Goal: Task Accomplishment & Management: Use online tool/utility

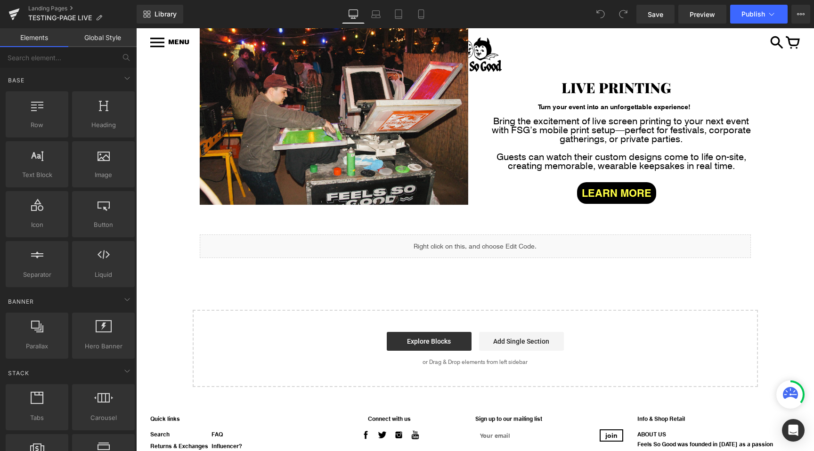
scroll to position [164, 0]
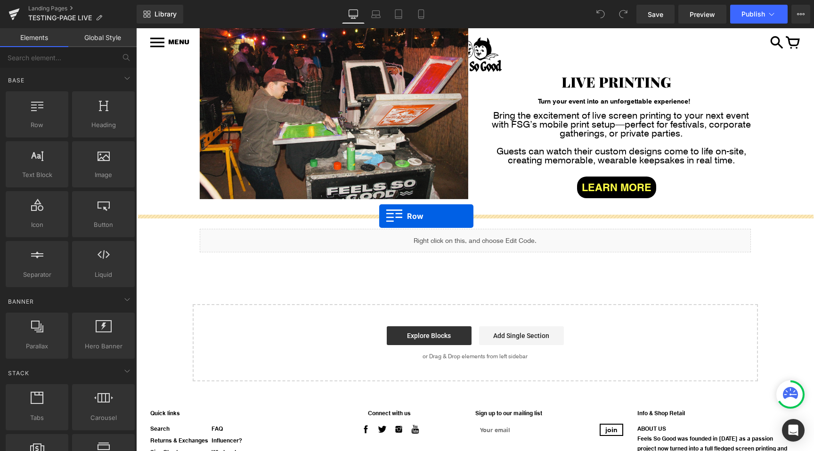
drag, startPoint x: 181, startPoint y: 137, endPoint x: 379, endPoint y: 216, distance: 213.3
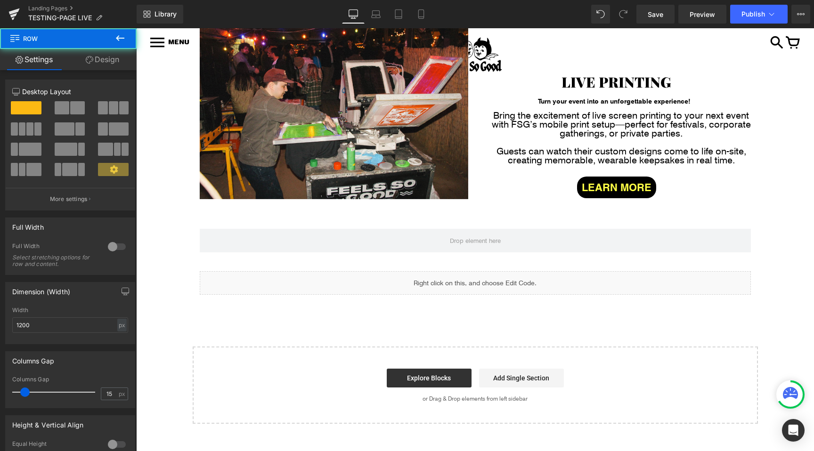
click at [124, 39] on icon at bounding box center [119, 38] width 11 height 11
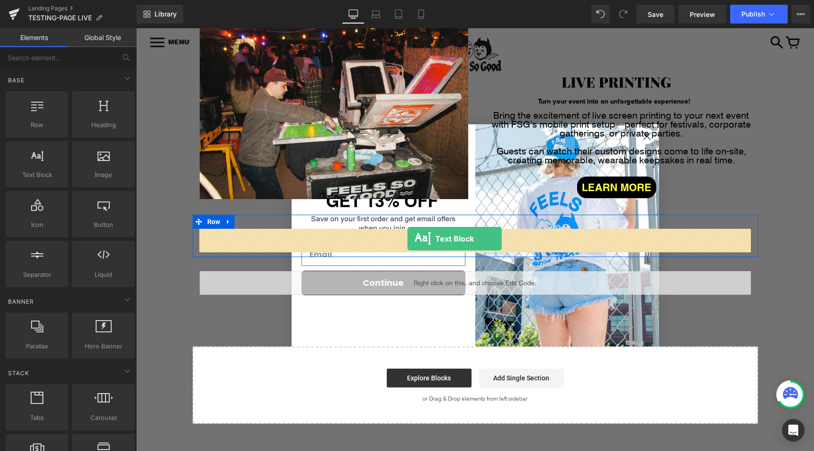
drag, startPoint x: 176, startPoint y: 194, endPoint x: 407, endPoint y: 239, distance: 235.7
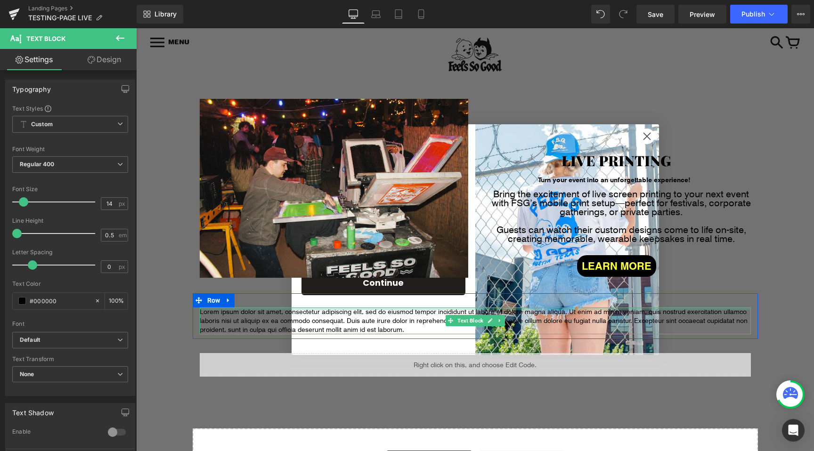
scroll to position [69, 0]
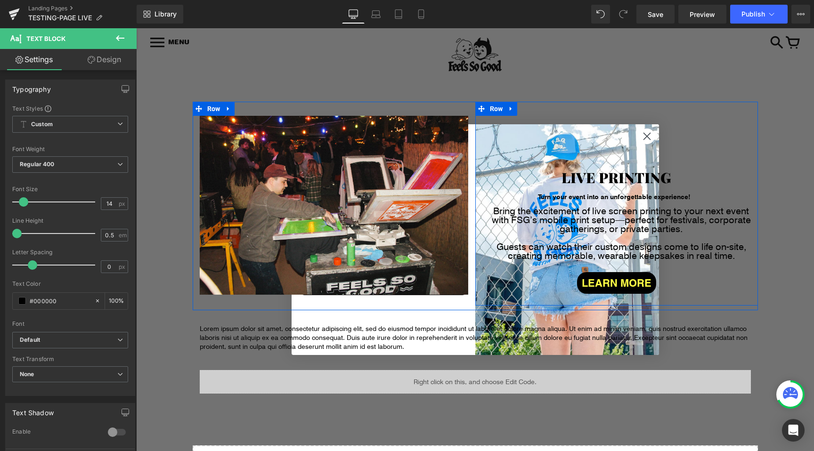
click at [646, 138] on link "LIVE PRINTING" at bounding box center [616, 160] width 119 height 54
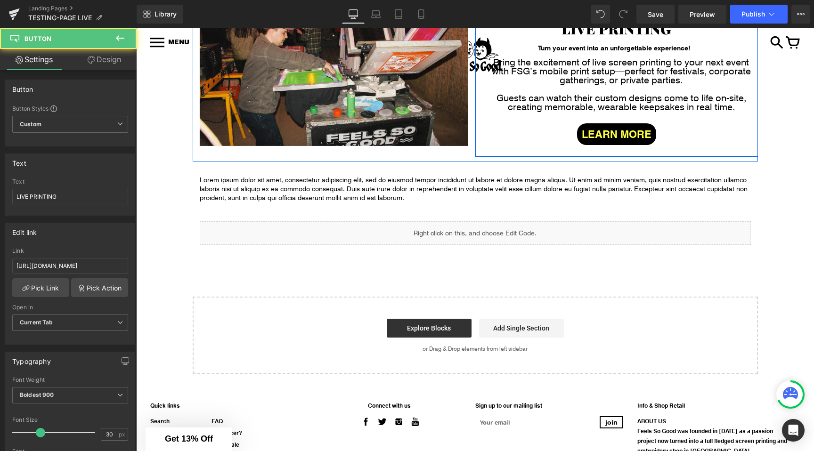
scroll to position [222, 0]
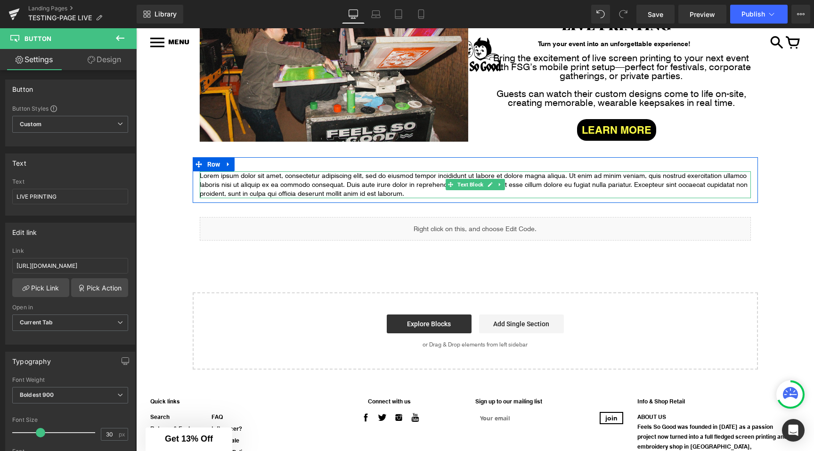
click at [393, 191] on p "Lorem ipsum dolor sit amet, consectetur adipiscing elit, sed do eiusmod tempor …" at bounding box center [475, 184] width 551 height 27
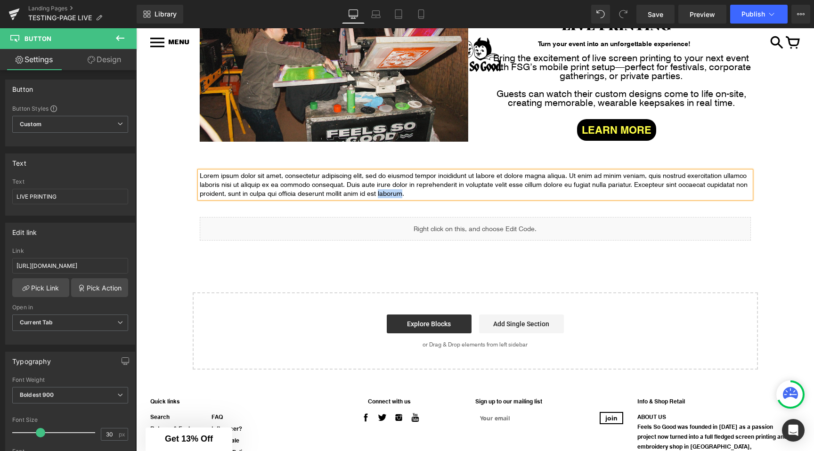
click at [393, 191] on p "Lorem ipsum dolor sit amet, consectetur adipiscing elit, sed do eiusmod tempor …" at bounding box center [475, 184] width 551 height 27
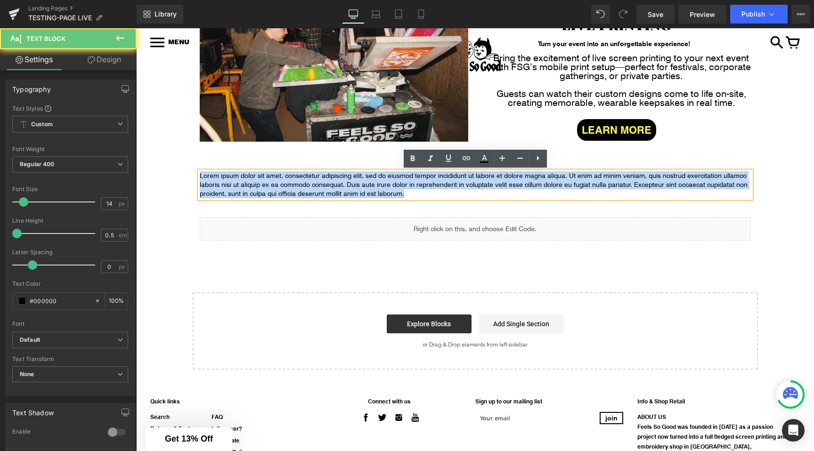
click at [393, 191] on p "Lorem ipsum dolor sit amet, consectetur adipiscing elit, sed do eiusmod tempor …" at bounding box center [475, 184] width 551 height 27
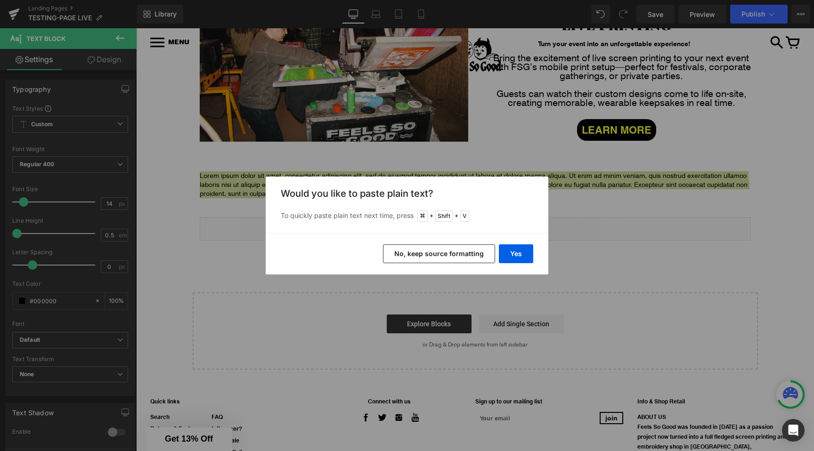
click at [460, 251] on button "No, keep source formatting" at bounding box center [439, 253] width 112 height 19
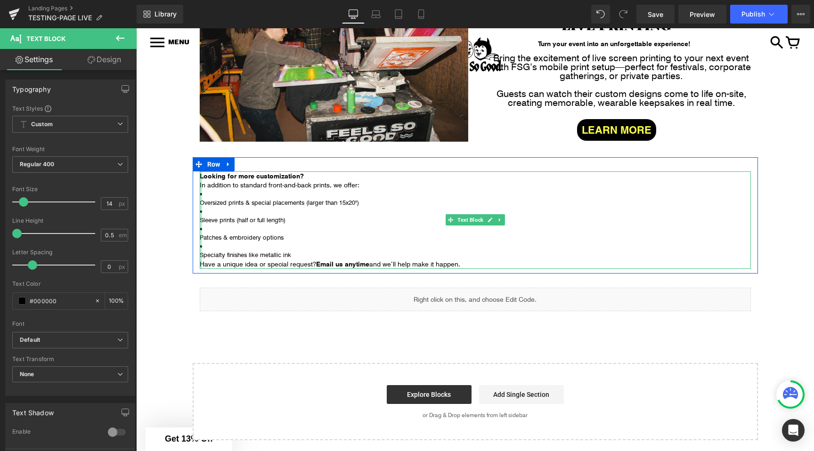
click at [200, 204] on div at bounding box center [201, 220] width 2 height 98
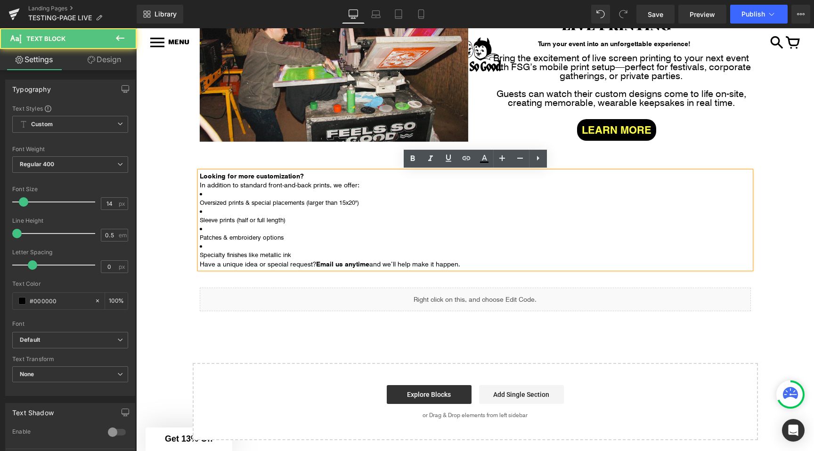
click at [211, 202] on p "Oversized prints & special placements (larger than 15x20")" at bounding box center [475, 202] width 551 height 9
click at [202, 202] on p "Oversized prints & special placements (larger than 15x20")" at bounding box center [475, 202] width 551 height 9
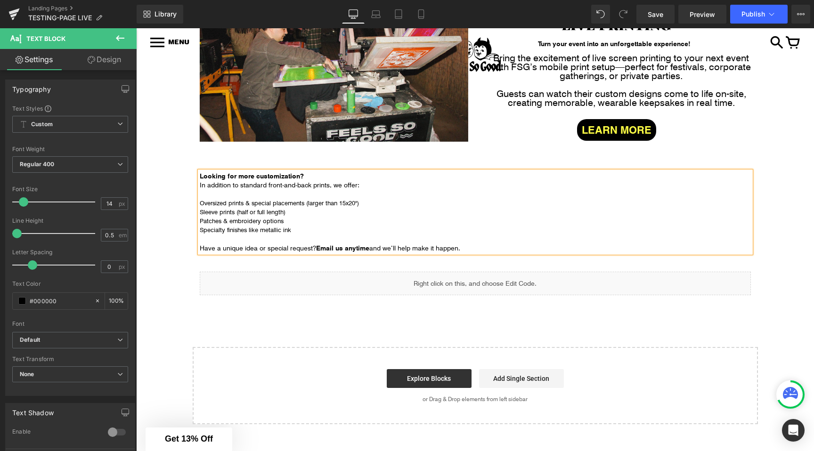
click at [242, 181] on p "Looking for more customization? In addition to standard front-and-back prints, …" at bounding box center [475, 180] width 551 height 18
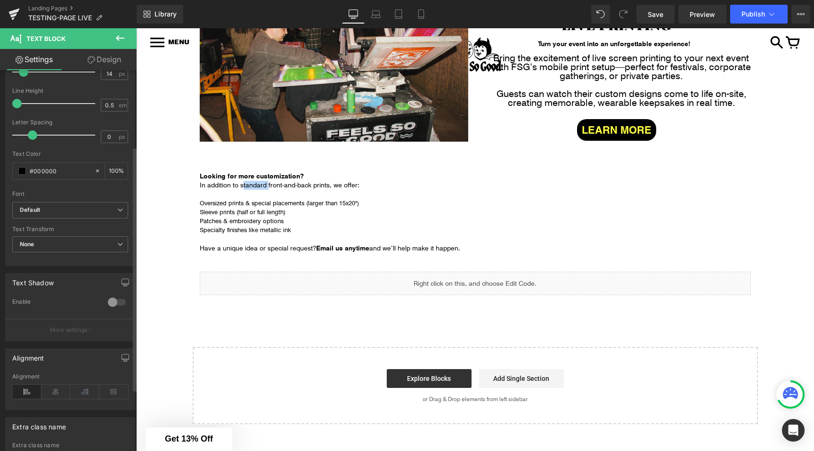
scroll to position [131, 0]
click at [46, 391] on icon at bounding box center [55, 391] width 29 height 14
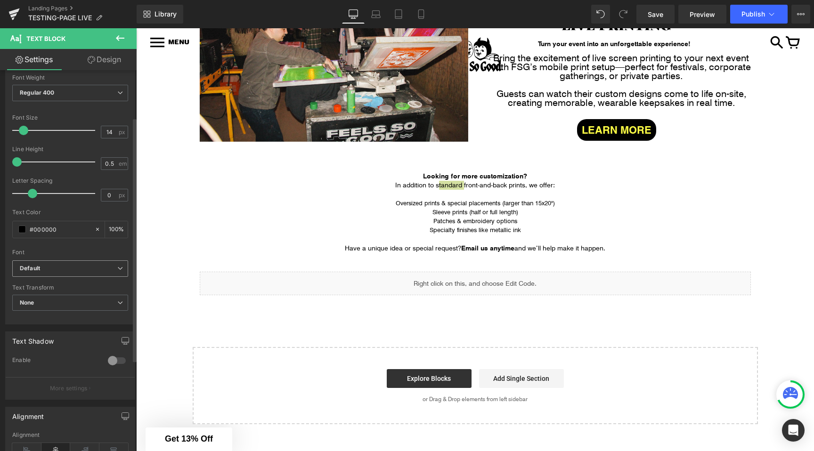
scroll to position [49, 0]
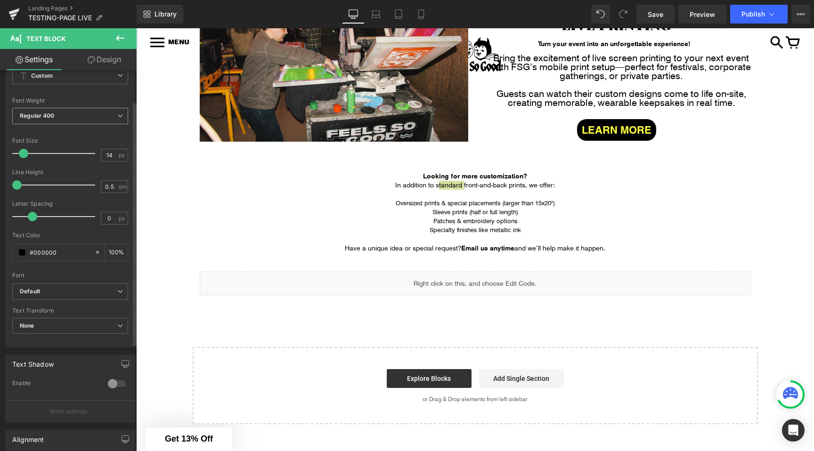
click at [46, 113] on b "Regular 400" at bounding box center [37, 115] width 35 height 7
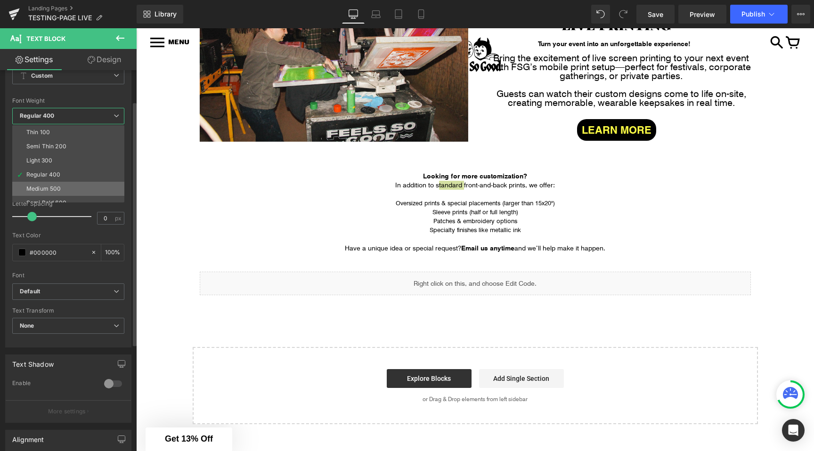
click at [44, 189] on div "Medium 500" at bounding box center [43, 189] width 34 height 7
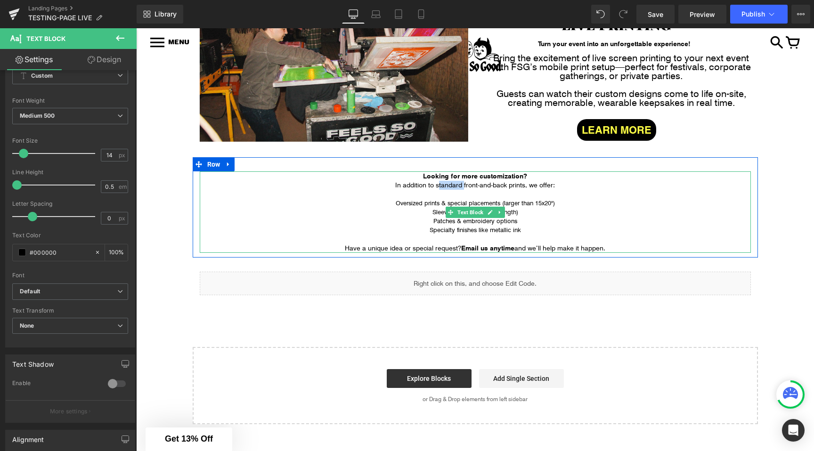
click at [461, 224] on span "Patches & embroidery options" at bounding box center [475, 221] width 84 height 8
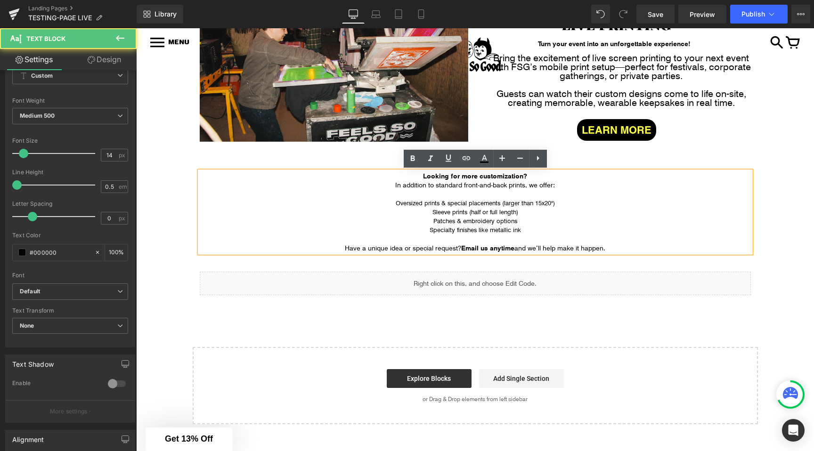
click at [440, 213] on span "Sleeve prints (half or full length)" at bounding box center [475, 212] width 86 height 8
click at [422, 201] on span "Oversized prints & special placements (larger than 15x20")" at bounding box center [475, 203] width 159 height 8
click at [295, 277] on div "Liquid" at bounding box center [475, 284] width 551 height 24
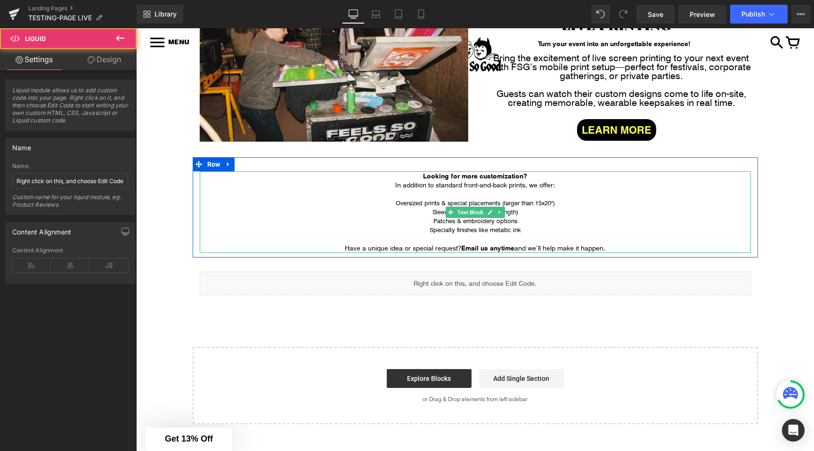
click at [188, 216] on div "Image Row Image Row Image Row LIVE PRINTING Button Turn your event into an unfo…" at bounding box center [475, 187] width 678 height 476
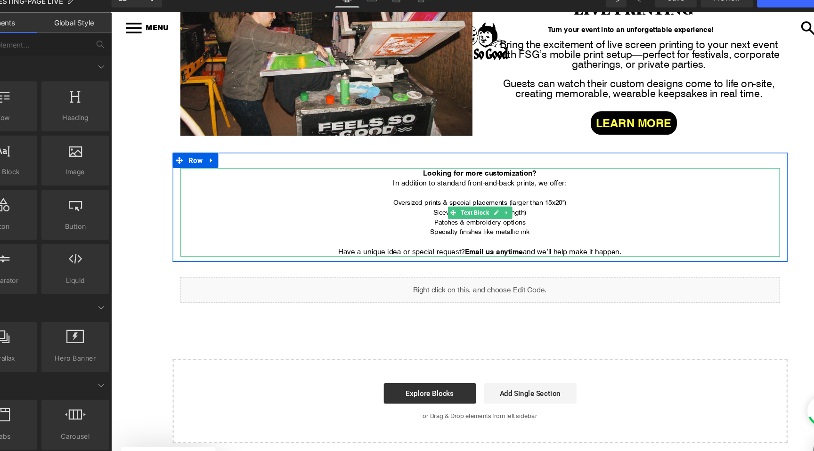
click at [433, 232] on p "Have a unique idea or special request? Email us anytime and we’ll help make it …" at bounding box center [449, 232] width 551 height 9
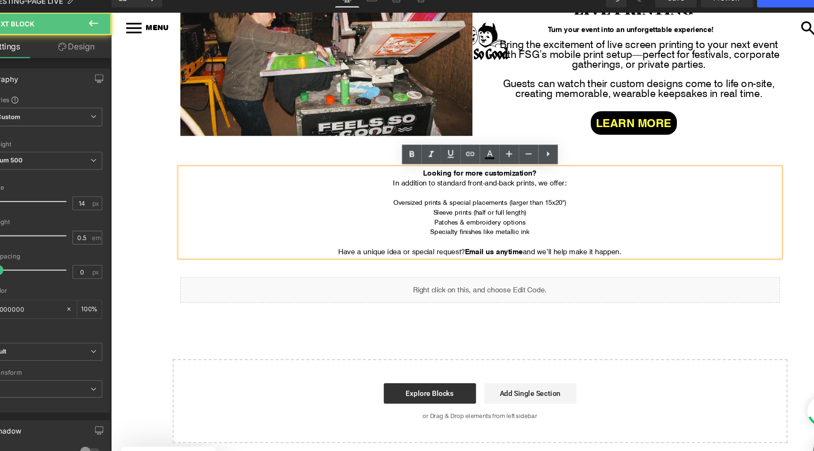
click at [436, 233] on strong "Email us anytime" at bounding box center [462, 232] width 53 height 9
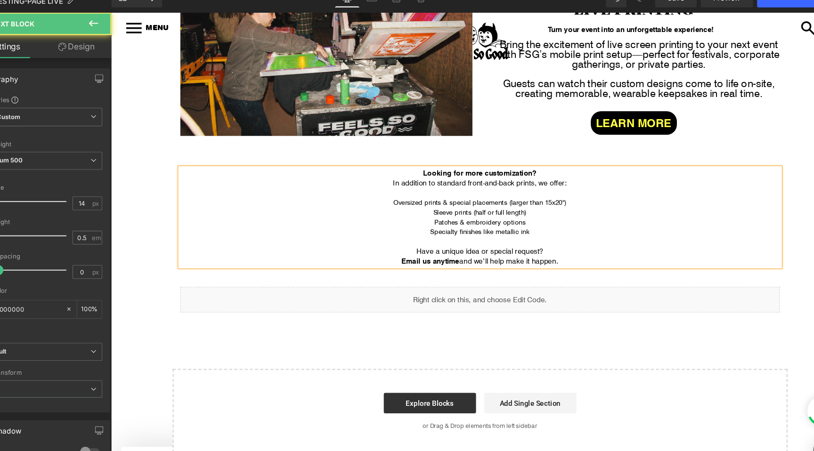
click at [171, 246] on div "Looking for more customization? In addition to standard front-and-back prints, …" at bounding box center [449, 200] width 565 height 90
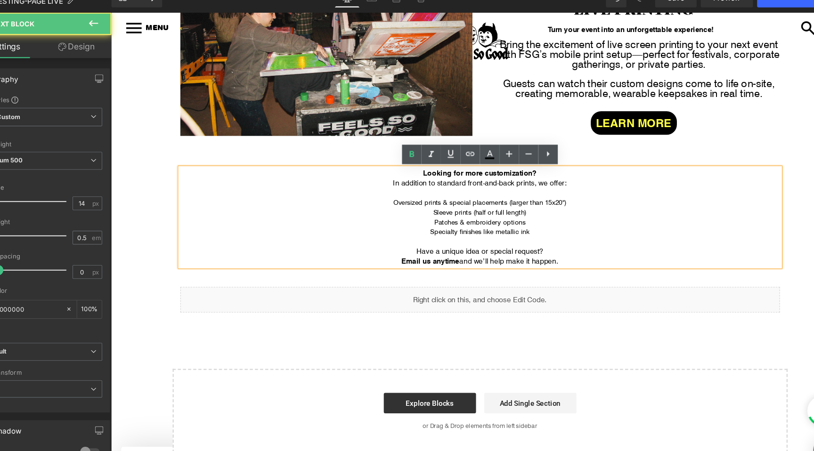
click at [138, 248] on div "Image Row Image Row Image Row LIVE PRINTING Button Turn your event into an unfo…" at bounding box center [450, 175] width 678 height 485
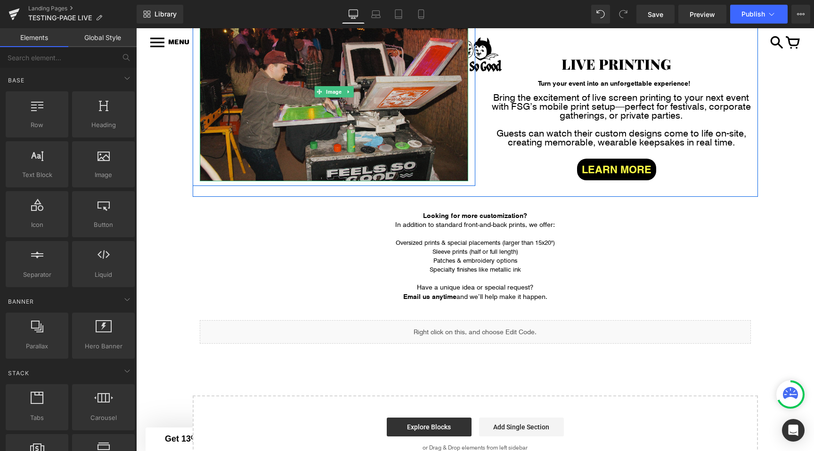
scroll to position [169, 0]
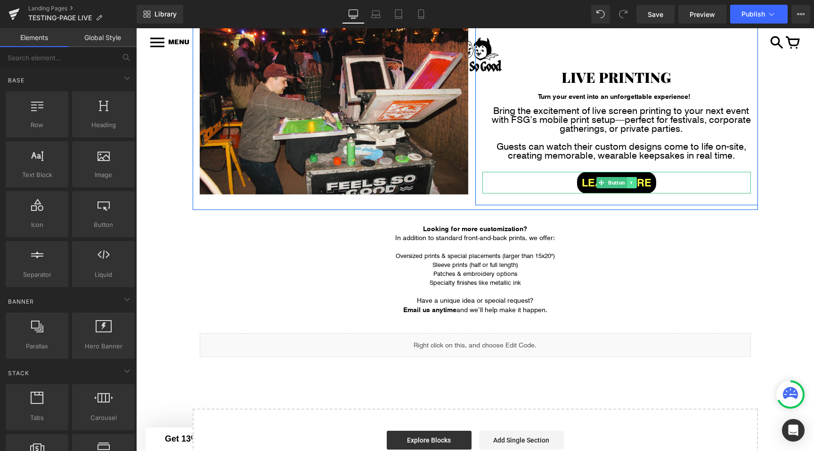
click at [635, 182] on link at bounding box center [632, 182] width 10 height 11
click at [627, 183] on icon at bounding box center [626, 182] width 5 height 5
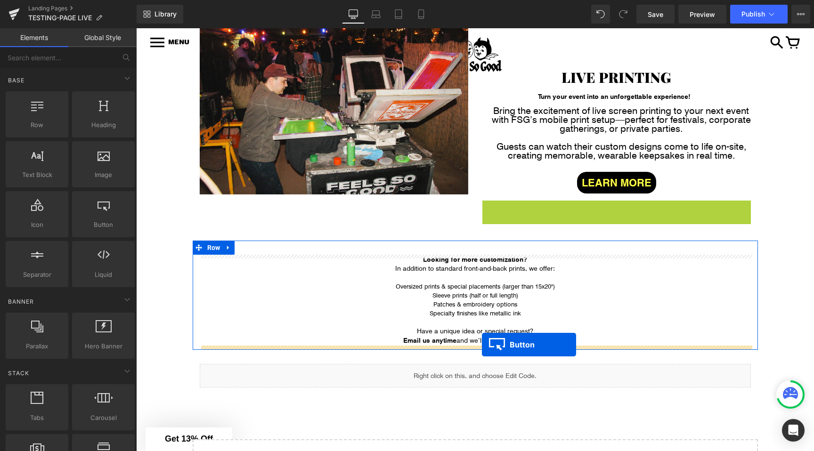
drag, startPoint x: 599, startPoint y: 209, endPoint x: 482, endPoint y: 345, distance: 179.4
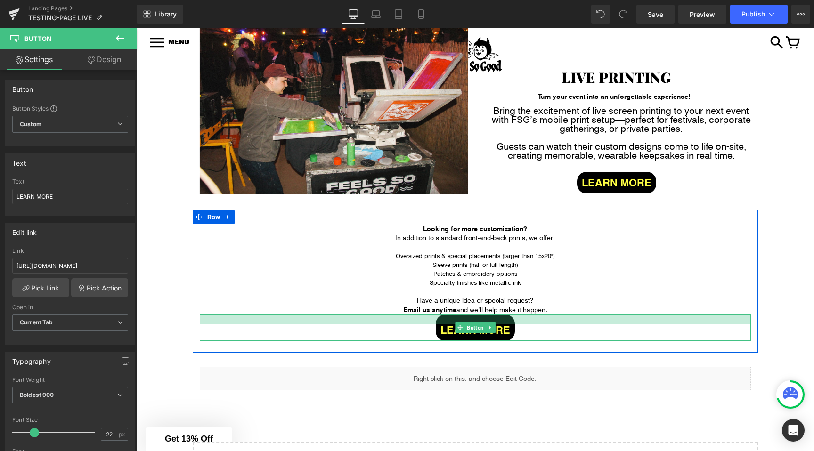
click at [438, 321] on div at bounding box center [475, 319] width 551 height 9
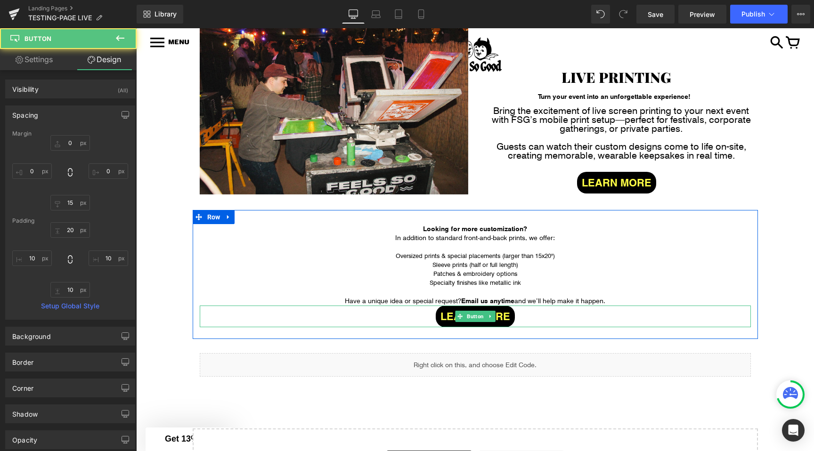
type input "0"
type input "15"
type input "0"
type input "10"
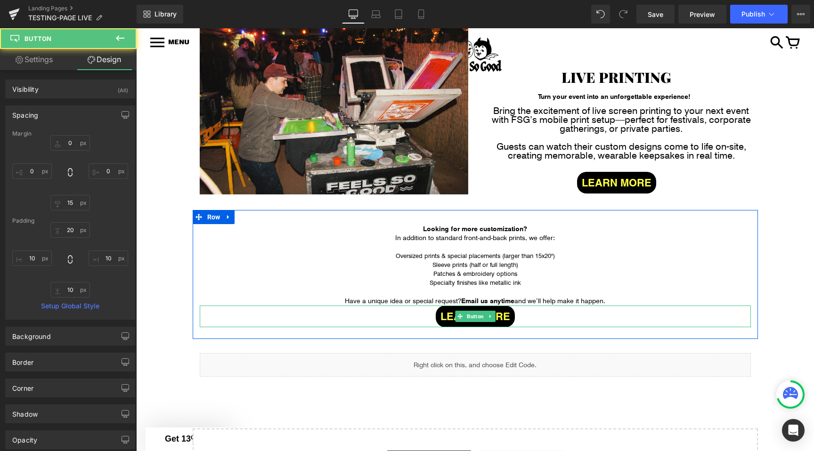
type input "10"
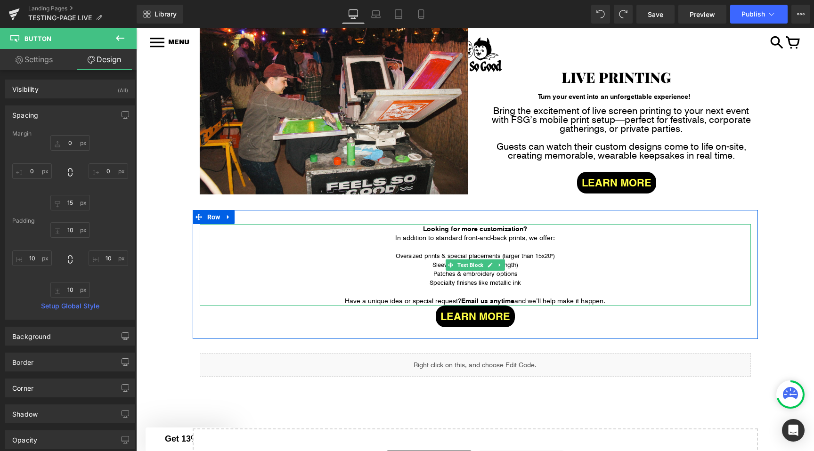
click at [460, 300] on p "Have a unique idea or special request? Email us anytime and we’ll help make it …" at bounding box center [475, 300] width 551 height 9
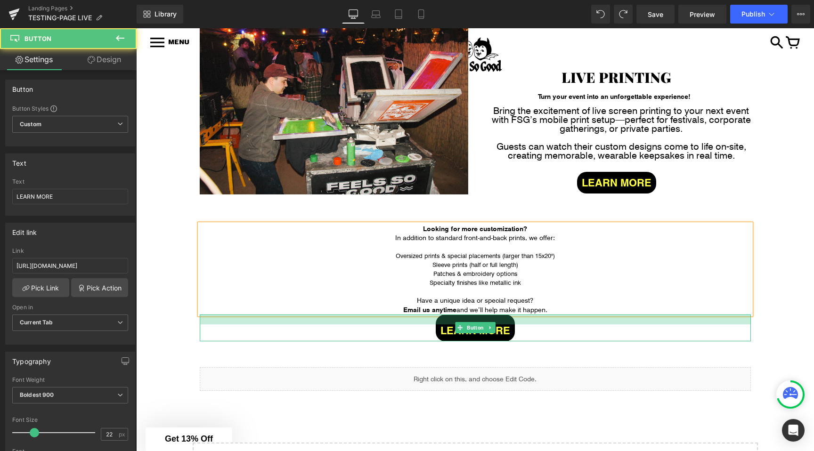
drag, startPoint x: 568, startPoint y: 315, endPoint x: 568, endPoint y: 320, distance: 5.2
click at [568, 320] on div at bounding box center [475, 320] width 551 height 10
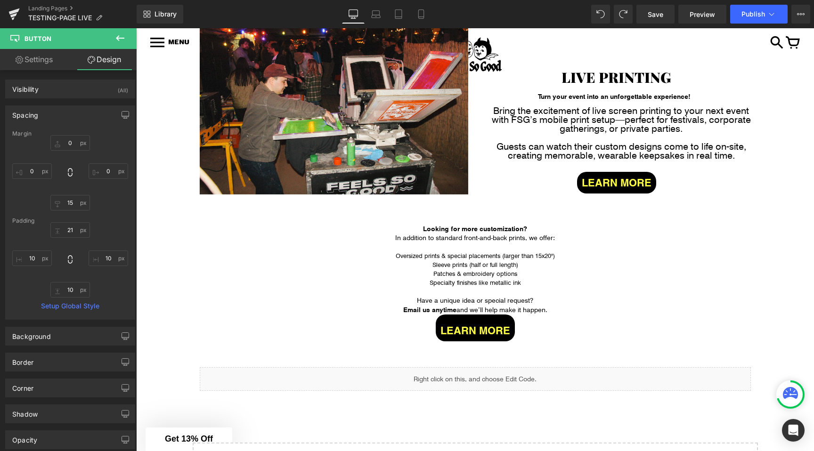
click at [136, 28] on div at bounding box center [136, 28] width 0 height 0
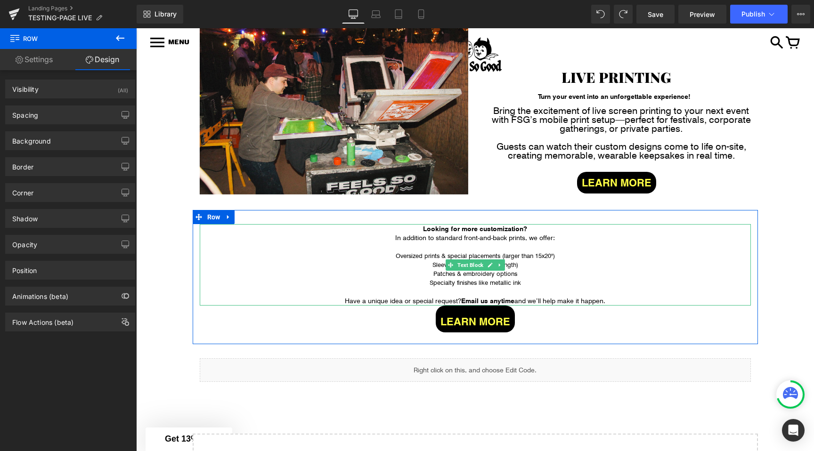
click at [461, 299] on strong "Email us anytime" at bounding box center [487, 300] width 53 height 9
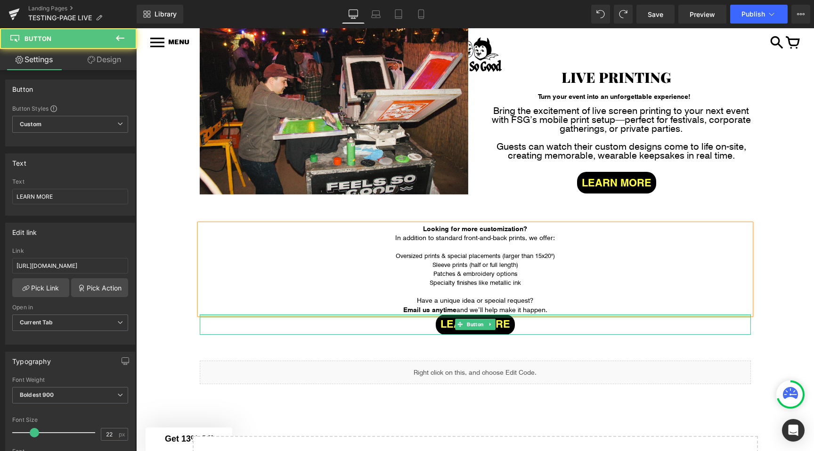
drag, startPoint x: 430, startPoint y: 324, endPoint x: 430, endPoint y: 318, distance: 6.6
click at [430, 318] on div at bounding box center [475, 316] width 551 height 3
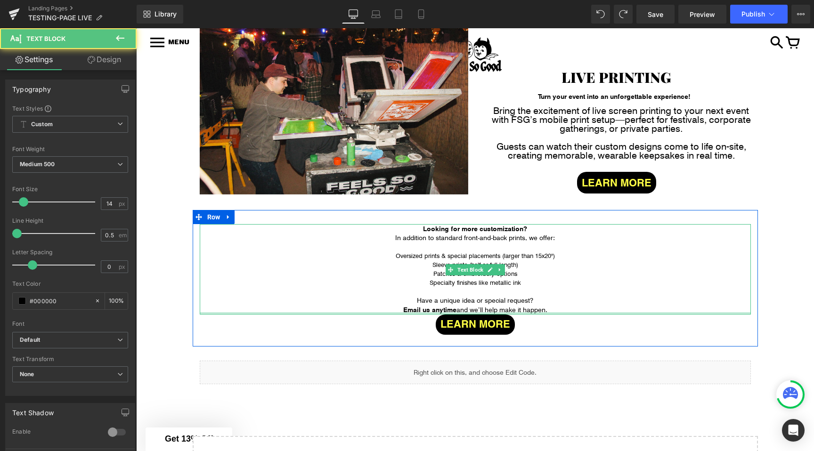
click at [567, 315] on div "Looking for more customization? In addition to standard front-and-back prints, …" at bounding box center [475, 269] width 551 height 90
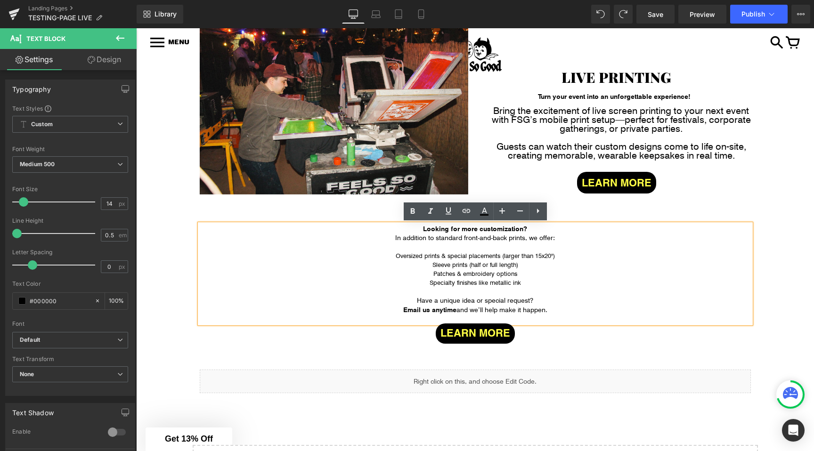
drag, startPoint x: 567, startPoint y: 315, endPoint x: 569, endPoint y: 326, distance: 11.4
click at [569, 324] on div "Looking for more customization? In addition to standard front-and-back prints, …" at bounding box center [475, 273] width 551 height 99
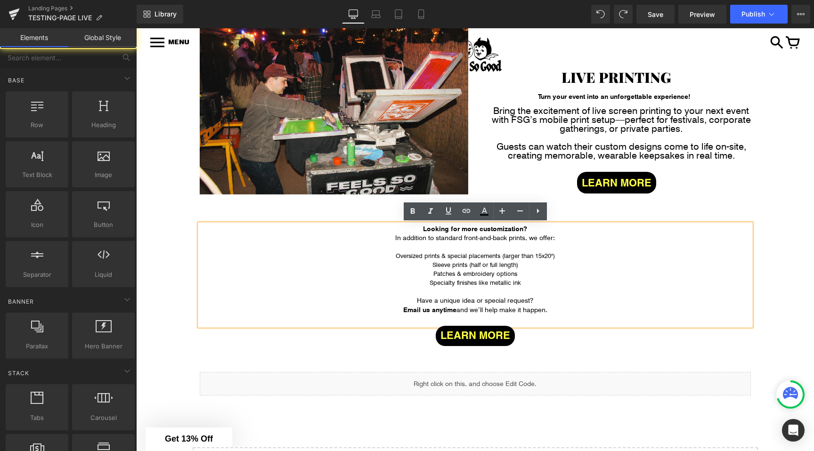
click at [166, 320] on div "Image Row Image Row Image Row LIVE PRINTING Button Turn your event into an unfo…" at bounding box center [475, 262] width 678 height 523
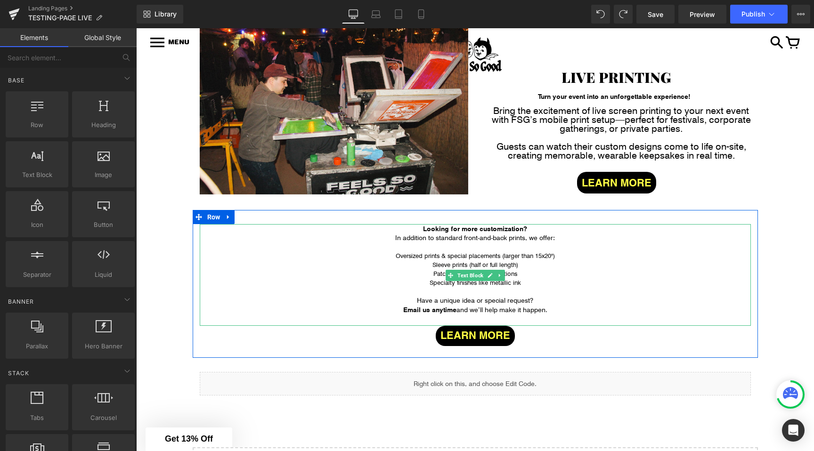
click at [430, 227] on strong "Looking for more customization?" at bounding box center [475, 228] width 104 height 9
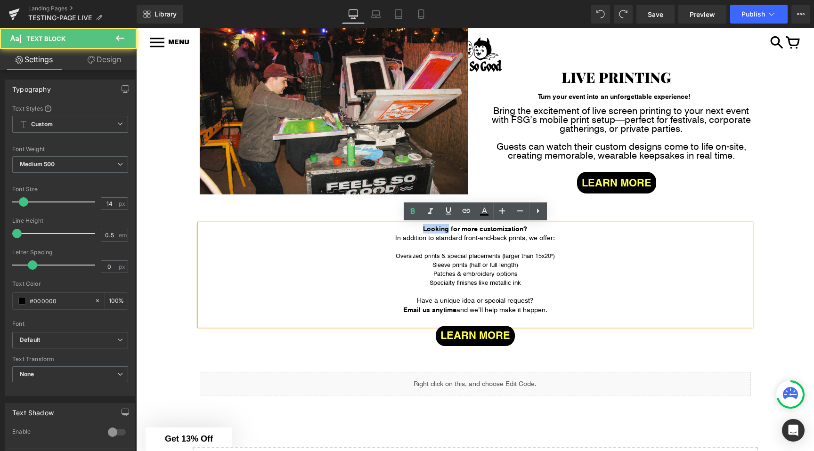
click at [430, 227] on strong "Looking for more customization?" at bounding box center [475, 228] width 104 height 9
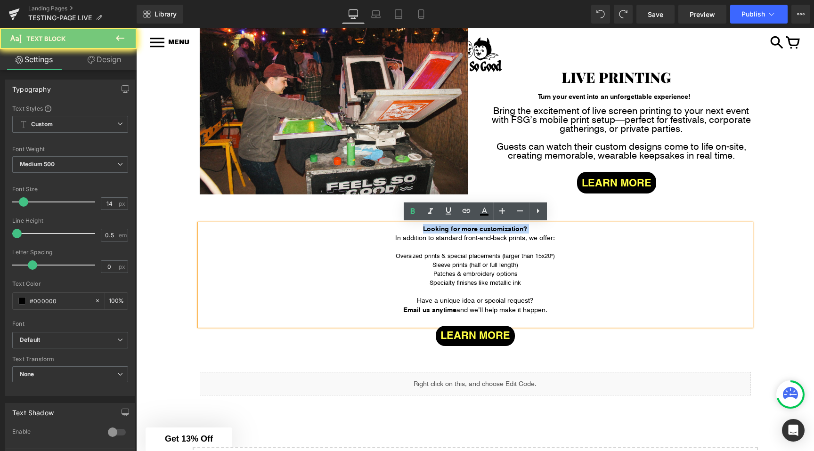
drag, startPoint x: 430, startPoint y: 227, endPoint x: 529, endPoint y: 227, distance: 98.9
click at [529, 227] on p "Looking for more customization? In addition to standard front-and-back prints, …" at bounding box center [475, 233] width 551 height 18
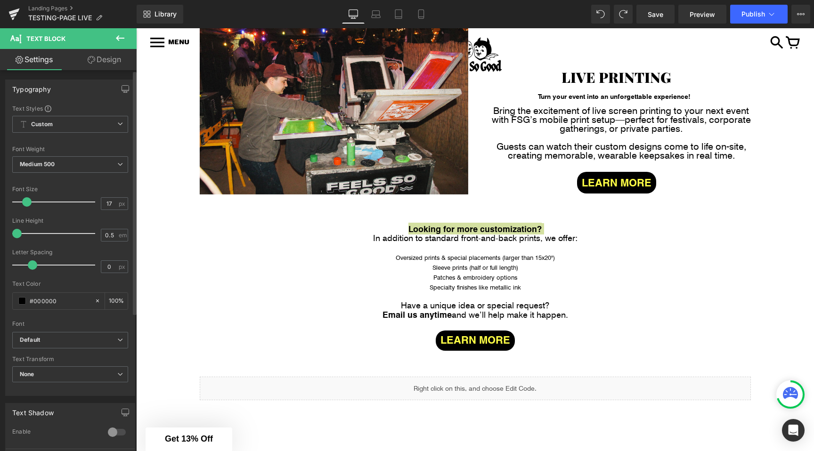
type input "16"
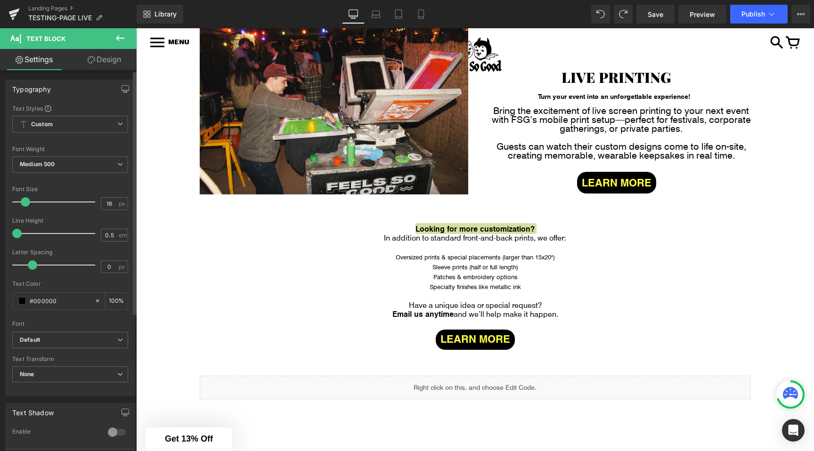
click at [26, 201] on span at bounding box center [25, 201] width 9 height 9
click at [176, 246] on div "Image Row Image Row Image Row LIVE PRINTING Button Turn your event into an unfo…" at bounding box center [475, 264] width 678 height 527
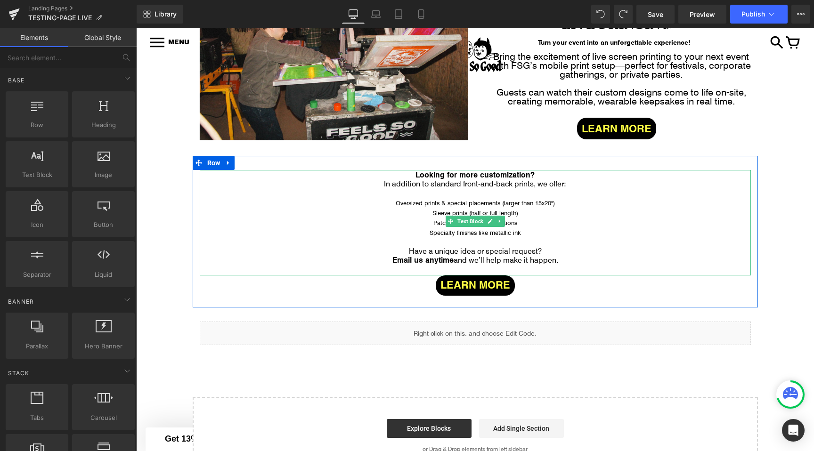
scroll to position [234, 0]
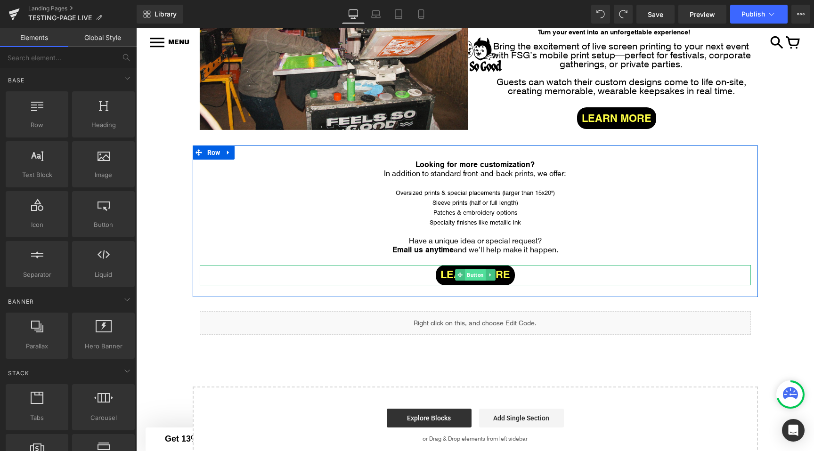
click at [475, 275] on span "Button" at bounding box center [475, 274] width 21 height 11
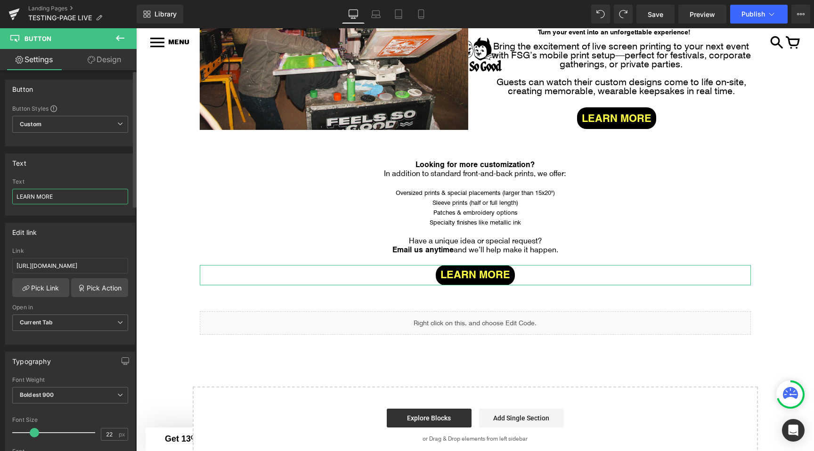
click at [45, 202] on input "LEARN MORE" at bounding box center [70, 197] width 116 height 16
drag, startPoint x: 45, startPoint y: 202, endPoint x: 7, endPoint y: 202, distance: 37.7
click at [7, 202] on div "LEARN MORE Text LEARN MORE" at bounding box center [70, 197] width 129 height 37
type input "Email us"
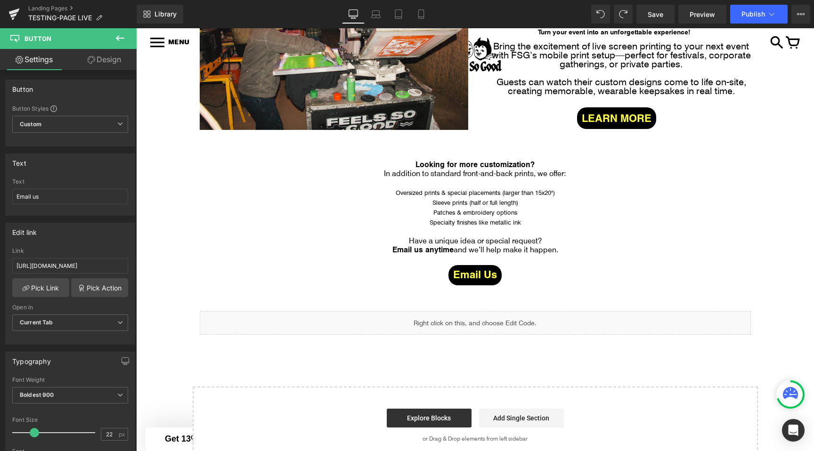
click at [154, 252] on div "Image Row Image Row Image Row LIVE PRINTING Button Turn your event into an unfo…" at bounding box center [475, 200] width 678 height 527
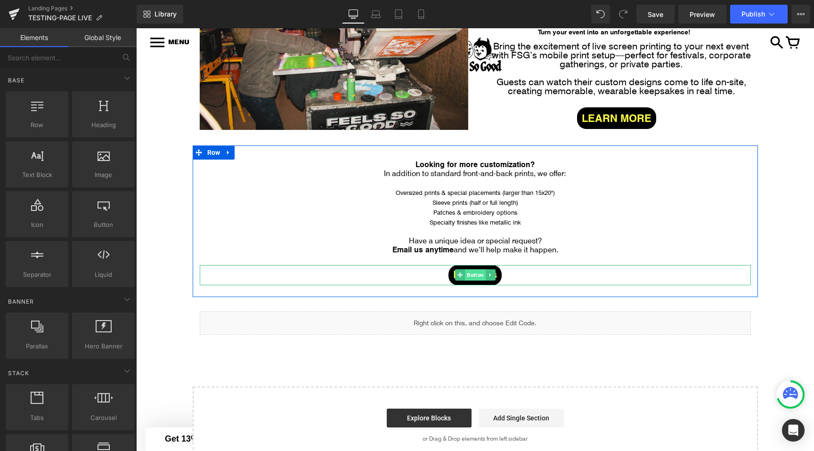
click at [467, 272] on span "Button" at bounding box center [475, 274] width 21 height 11
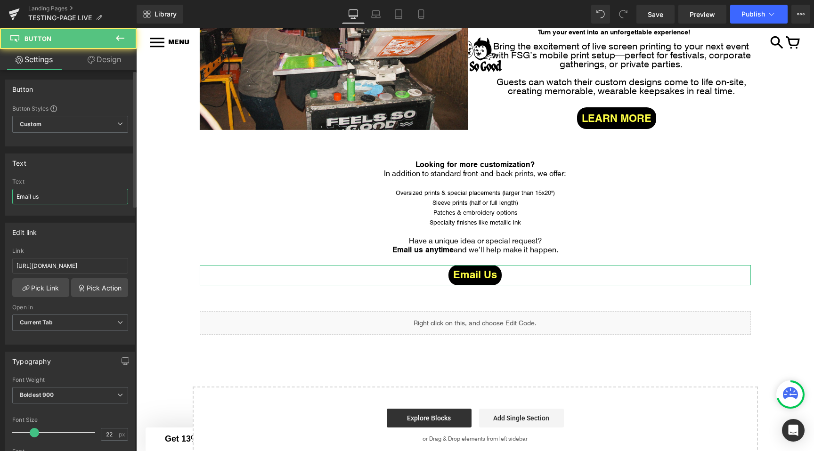
click at [49, 196] on input "Email us" at bounding box center [70, 197] width 116 height 16
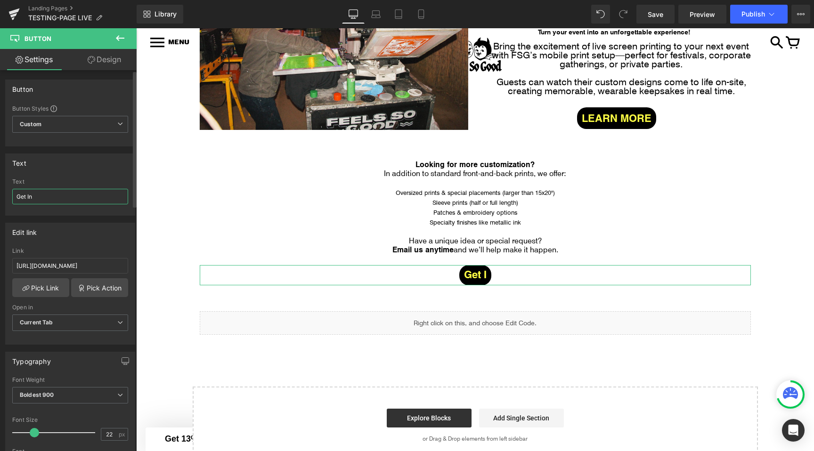
type input "Get In"
type input "GET IN CONTACT"
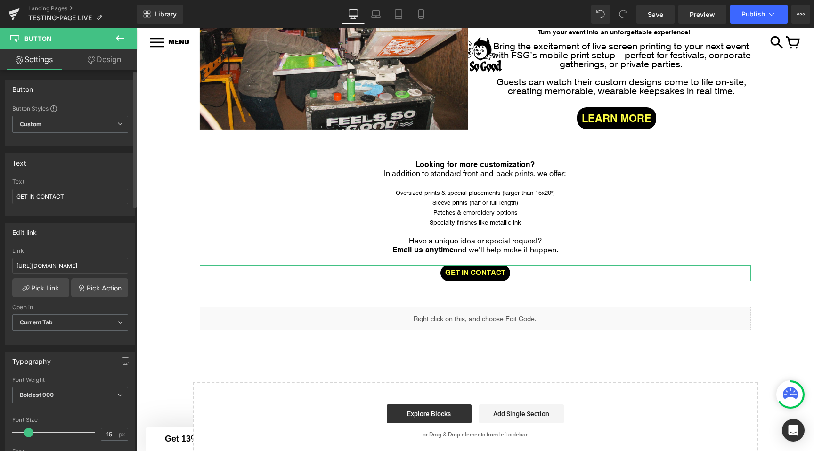
type input "16"
drag, startPoint x: 32, startPoint y: 431, endPoint x: 27, endPoint y: 431, distance: 4.7
click at [27, 431] on span at bounding box center [28, 432] width 9 height 9
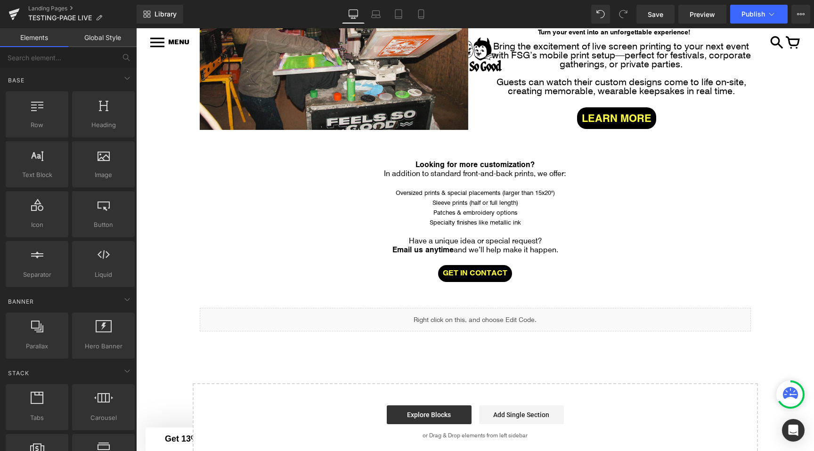
click at [183, 279] on div "Image Row Image Row Image Row LIVE PRINTING Button Turn your event into an unfo…" at bounding box center [475, 199] width 678 height 524
click at [777, 15] on button "Publish" at bounding box center [758, 14] width 57 height 19
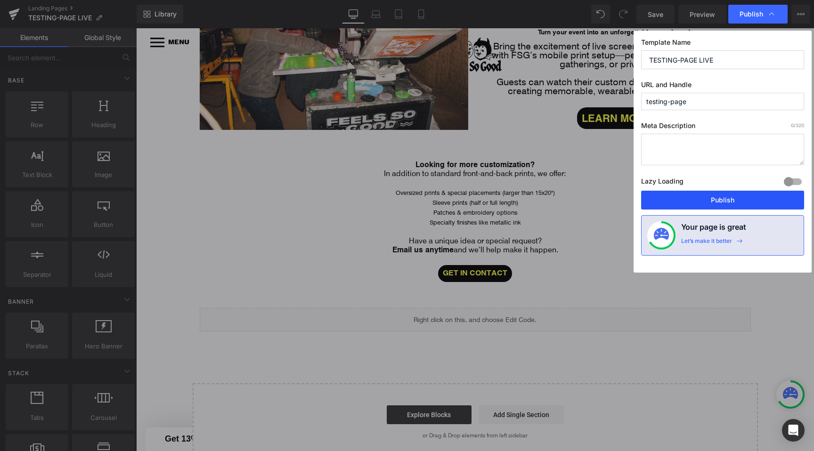
click at [723, 194] on button "Publish" at bounding box center [722, 200] width 163 height 19
